Goal: Task Accomplishment & Management: Use online tool/utility

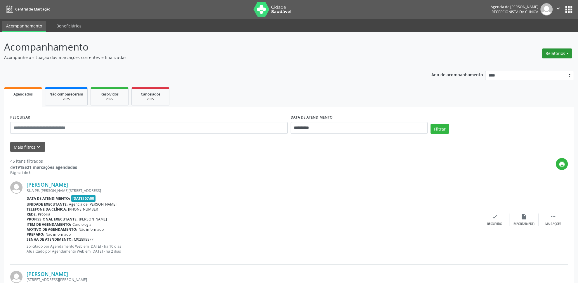
click at [554, 55] on button "Relatórios" at bounding box center [557, 54] width 30 height 10
click at [531, 68] on link "Agendamentos" at bounding box center [541, 66] width 63 height 8
select select "*"
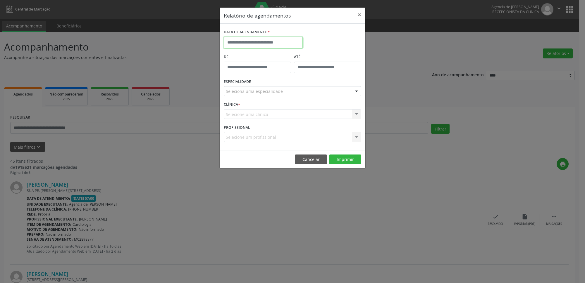
click at [295, 45] on input "text" at bounding box center [263, 43] width 79 height 12
click at [242, 95] on span "15" at bounding box center [242, 96] width 11 height 11
type input "**********"
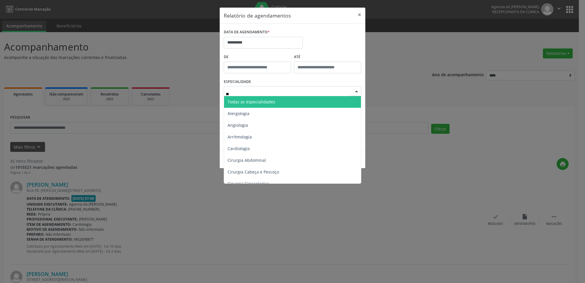
type input "***"
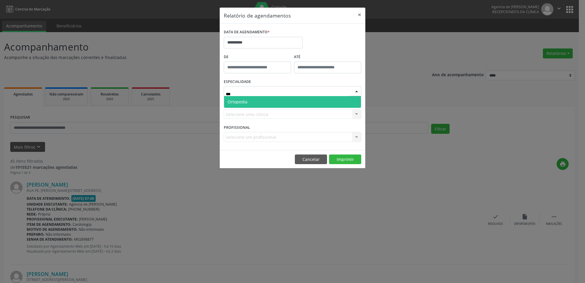
click at [255, 99] on span "Ortopedia" at bounding box center [292, 102] width 137 height 12
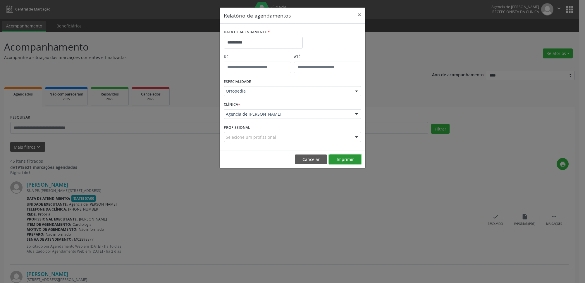
click at [350, 162] on button "Imprimir" at bounding box center [345, 160] width 32 height 10
click at [251, 43] on input "**********" at bounding box center [263, 43] width 79 height 12
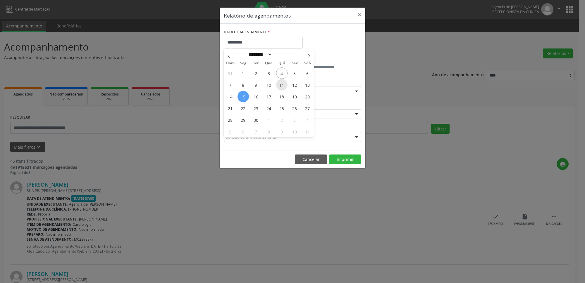
click at [282, 87] on span "11" at bounding box center [281, 84] width 11 height 11
type input "**********"
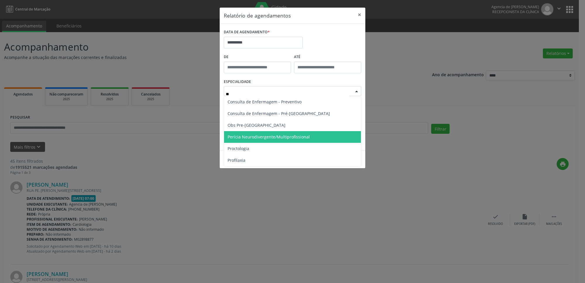
type input "***"
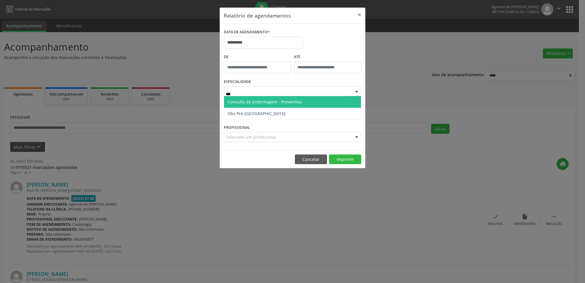
click at [295, 105] on span "Consulta de Enfermagem - Preventivo" at bounding box center [292, 102] width 137 height 12
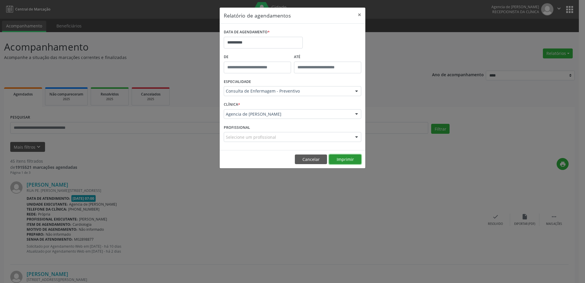
click at [349, 163] on button "Imprimir" at bounding box center [345, 160] width 32 height 10
click at [361, 13] on button "×" at bounding box center [359, 15] width 12 height 14
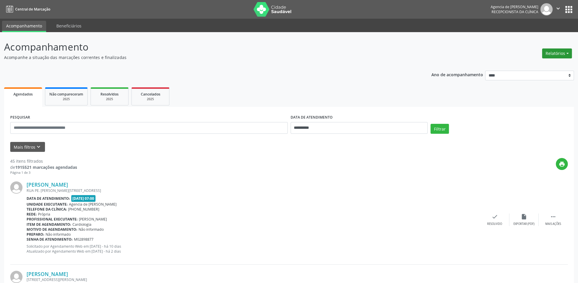
click at [550, 52] on button "Relatórios" at bounding box center [557, 54] width 30 height 10
click at [319, 184] on div "[PERSON_NAME]" at bounding box center [254, 184] width 454 height 6
click at [563, 56] on button "Relatórios" at bounding box center [557, 54] width 30 height 10
click at [415, 60] on header "Acompanhamento Acompanhe a situação das marcações correntes e finalizadas Relat…" at bounding box center [289, 50] width 570 height 21
click at [556, 49] on button "Relatórios" at bounding box center [557, 54] width 30 height 10
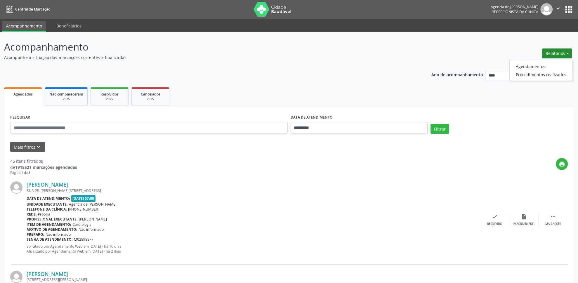
click at [525, 56] on header "Acompanhamento Acompanhe a situação das marcações correntes e finalizadas Relat…" at bounding box center [289, 50] width 570 height 21
click at [564, 51] on button "Relatórios" at bounding box center [557, 54] width 30 height 10
click at [329, 87] on ul "Agendados Não compareceram 2025 Resolvidos 2025 Cancelados 2025" at bounding box center [289, 96] width 570 height 21
click at [200, 130] on input "text" at bounding box center [149, 128] width 278 height 12
click at [557, 54] on button "Relatórios" at bounding box center [557, 54] width 30 height 10
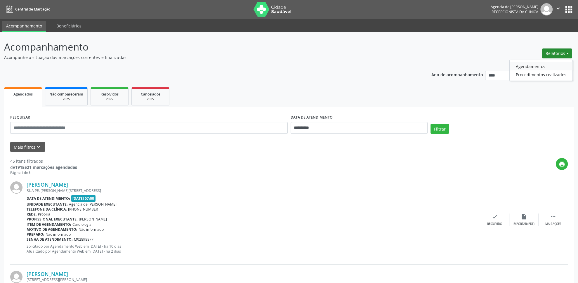
click at [536, 66] on link "Agendamentos" at bounding box center [541, 66] width 63 height 8
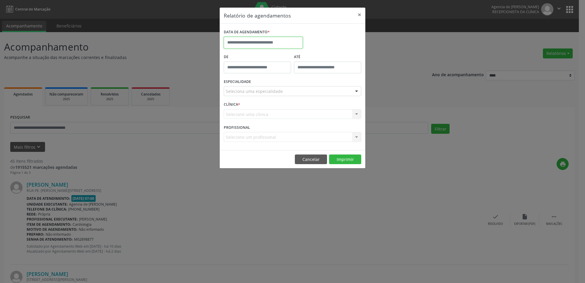
click at [279, 40] on input "text" at bounding box center [263, 43] width 79 height 12
click at [282, 74] on span "4" at bounding box center [281, 73] width 11 height 11
type input "**********"
click at [282, 74] on span "4" at bounding box center [281, 73] width 11 height 11
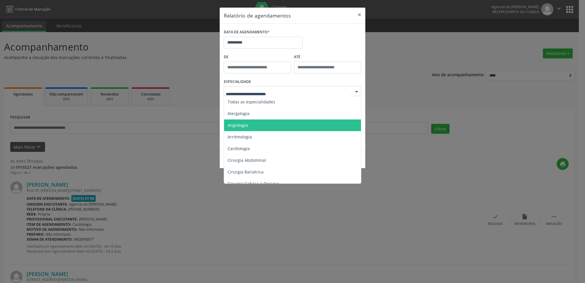
click at [273, 125] on span "Angiologia" at bounding box center [293, 126] width 138 height 12
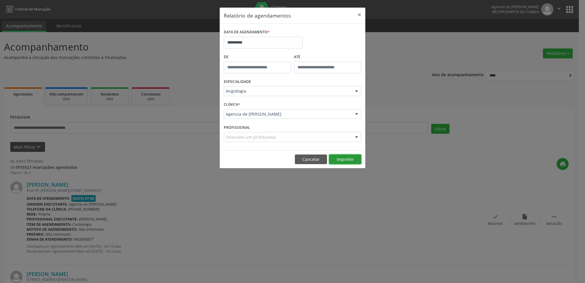
click at [339, 155] on button "Imprimir" at bounding box center [345, 160] width 32 height 10
